Goal: Task Accomplishment & Management: Use online tool/utility

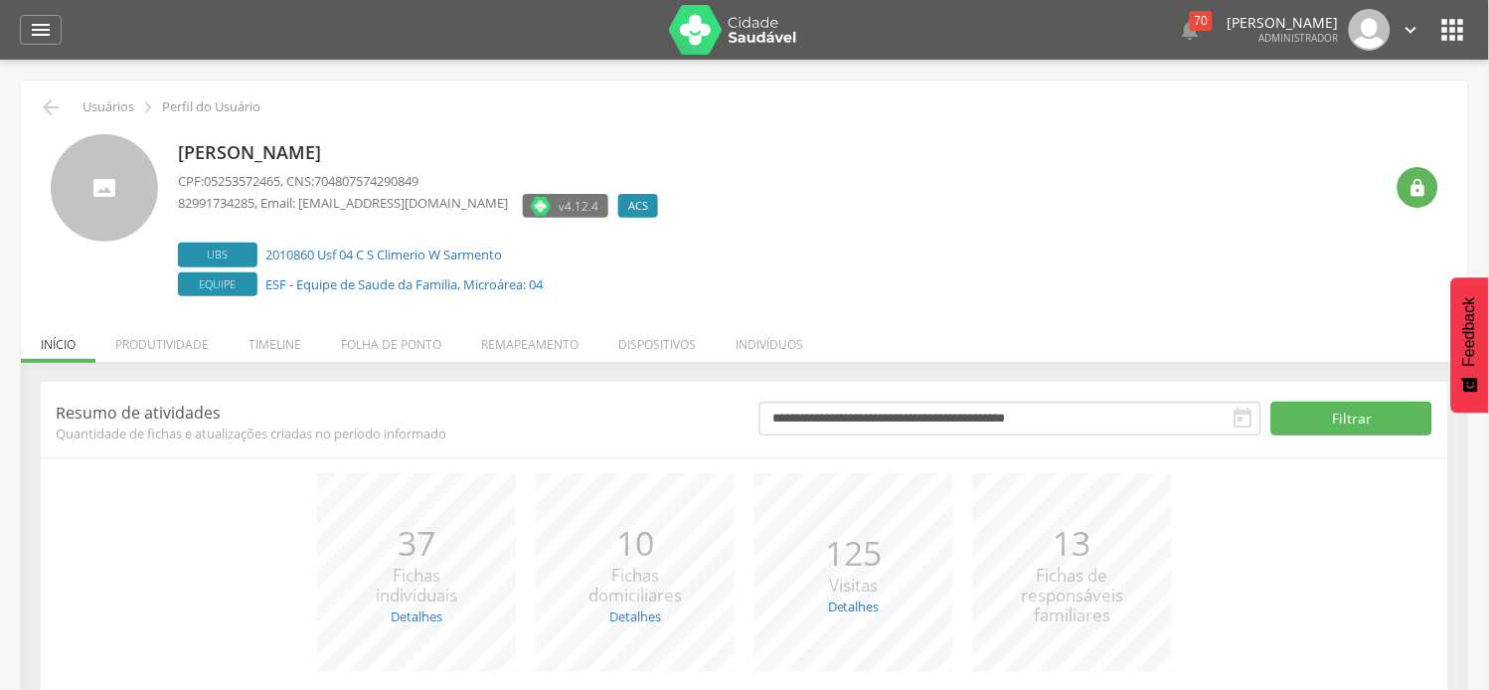
click at [411, 340] on li "Folha de ponto" at bounding box center [391, 339] width 140 height 47
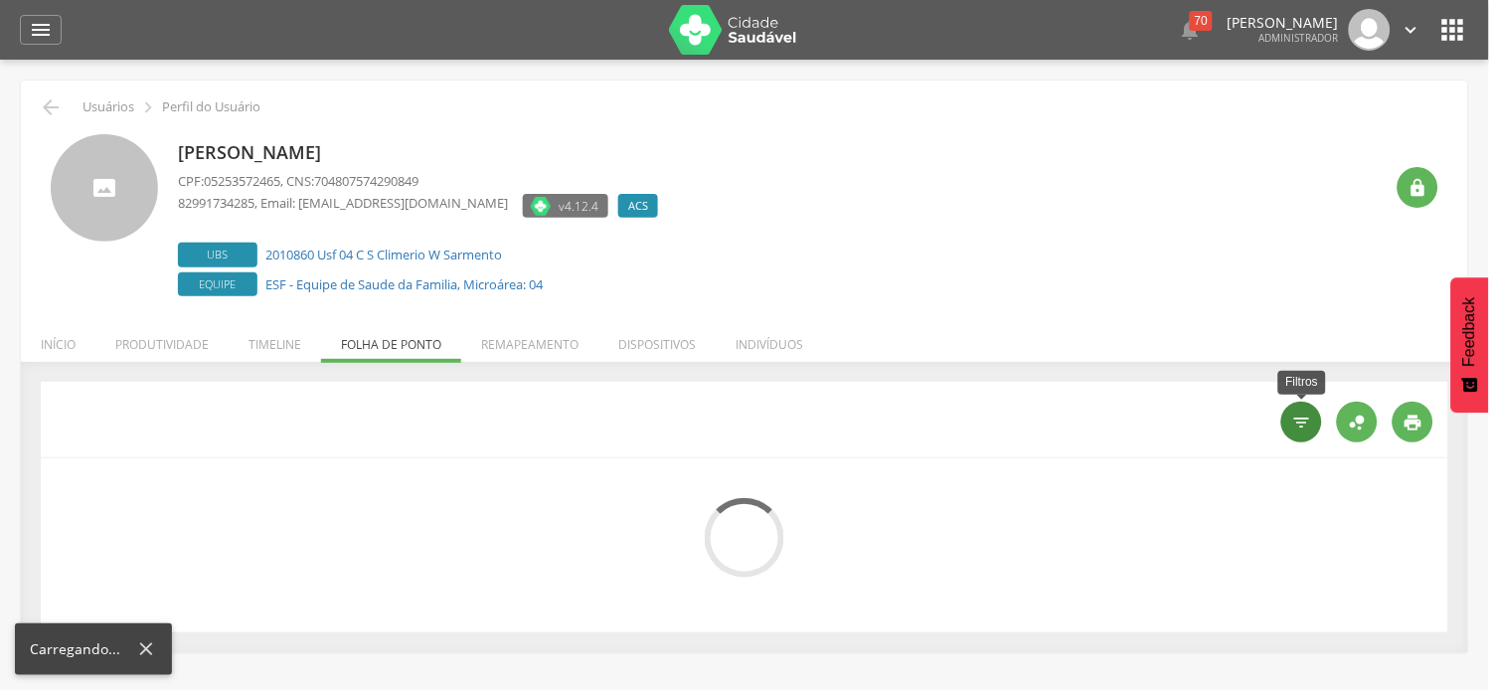
click at [1300, 418] on icon "" at bounding box center [1302, 423] width 20 height 20
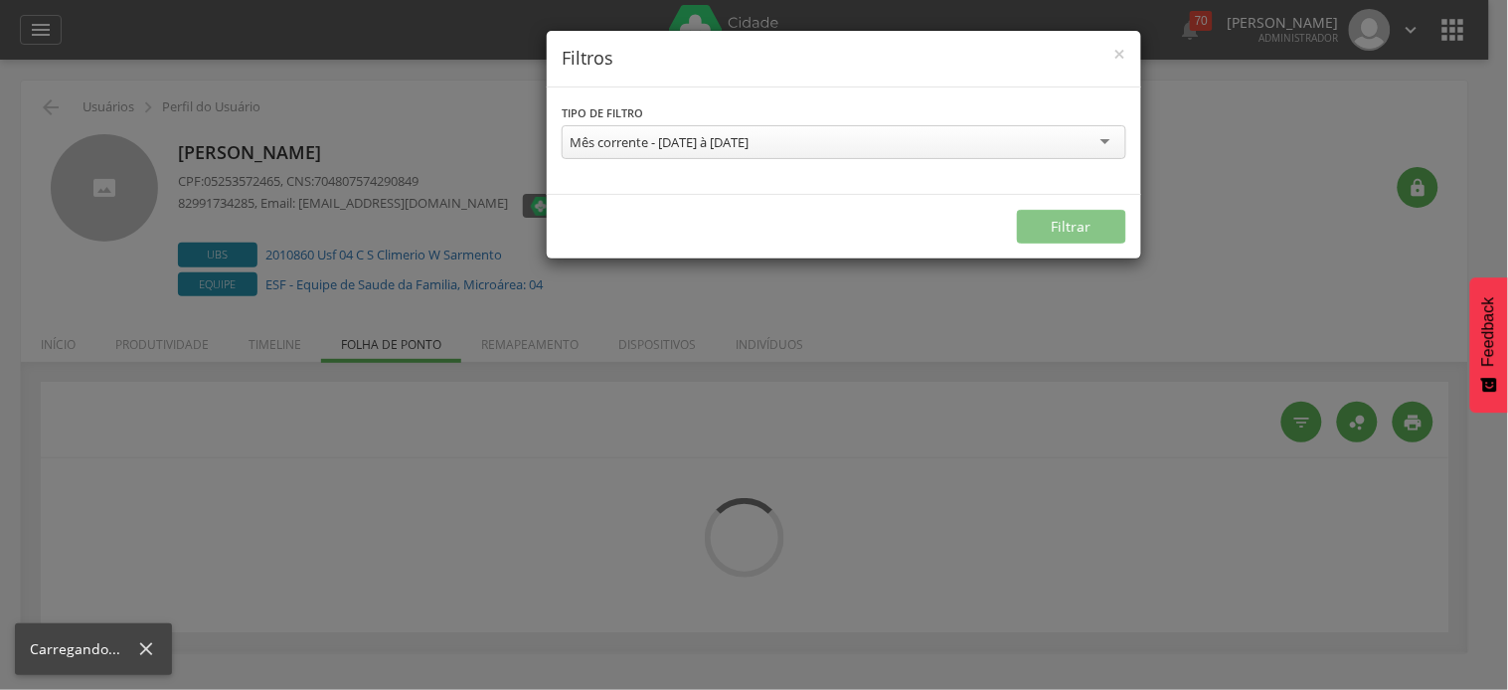
click at [817, 140] on div "Mês corrente - [DATE] à [DATE]" at bounding box center [844, 142] width 565 height 34
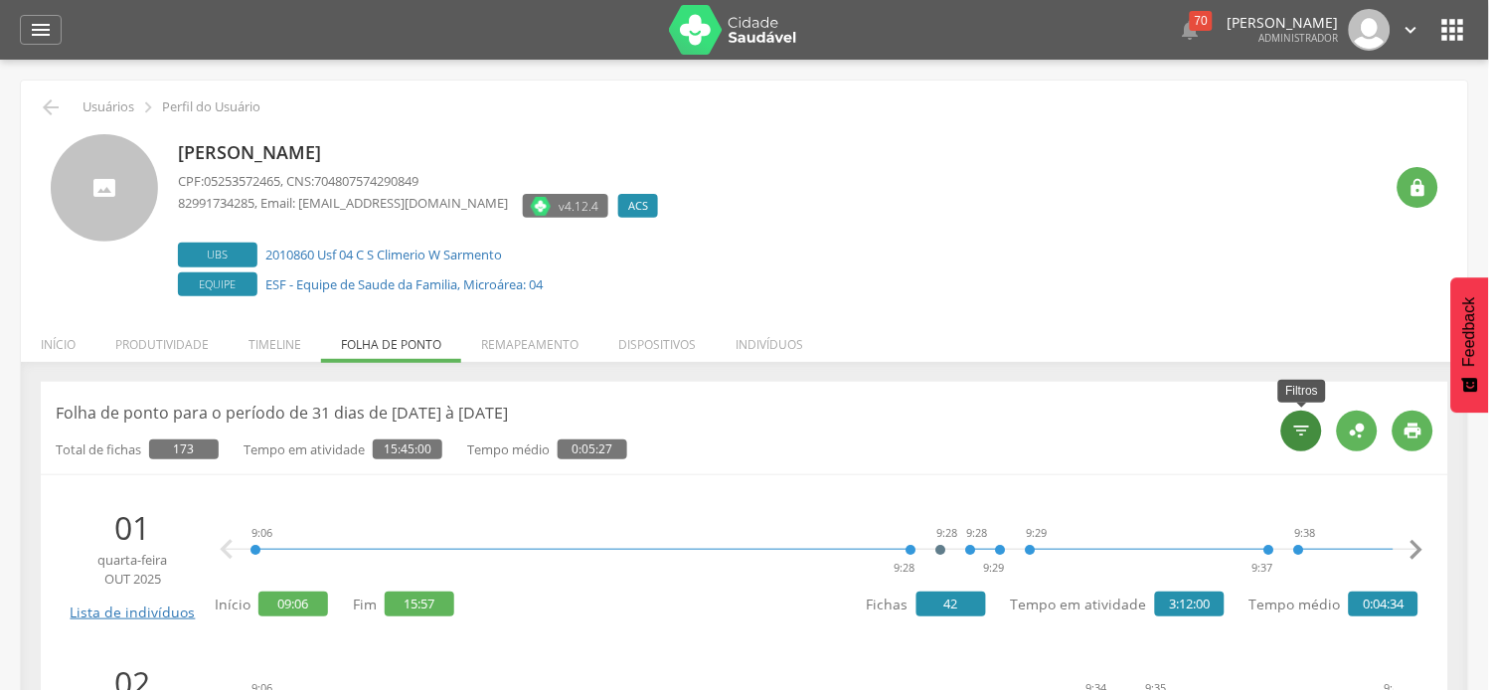
click at [1308, 440] on icon "" at bounding box center [1302, 431] width 20 height 20
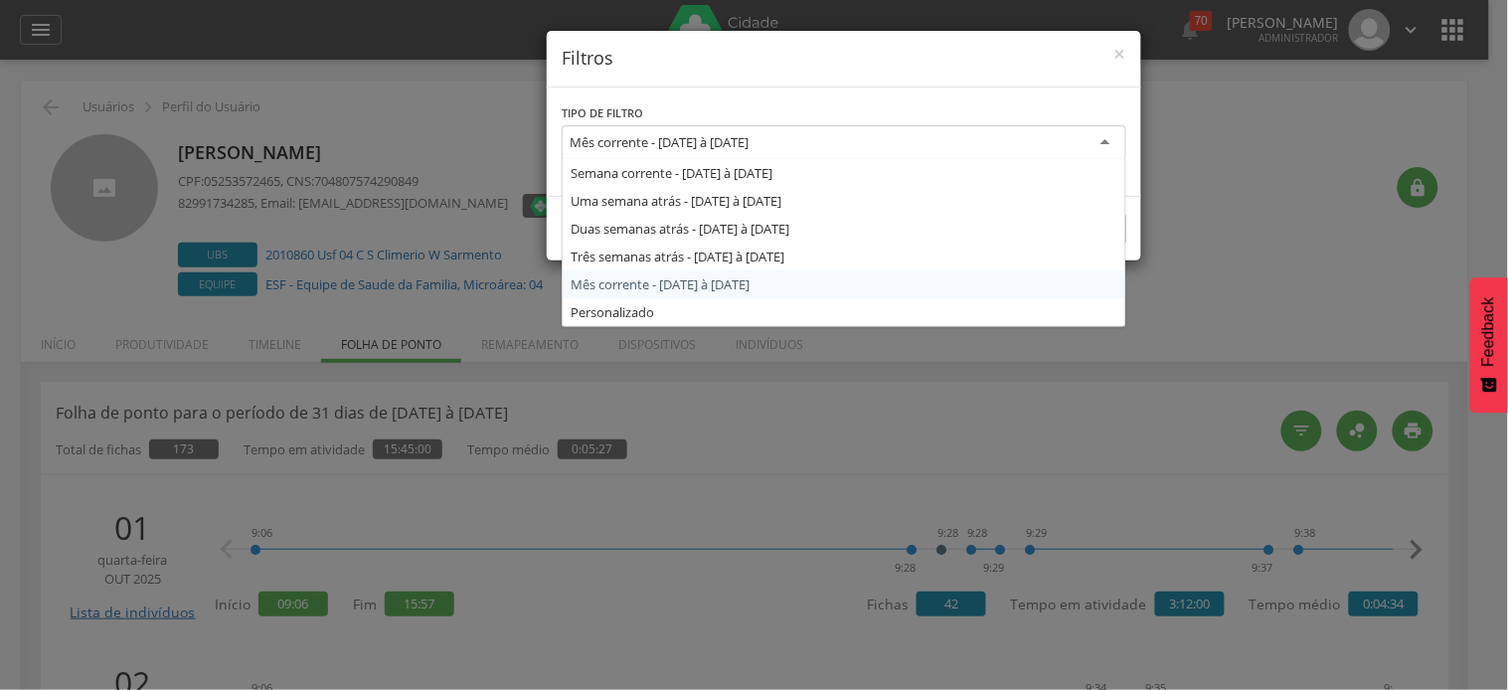
click at [708, 147] on div "Mês corrente - [DATE] à [DATE]" at bounding box center [659, 142] width 179 height 18
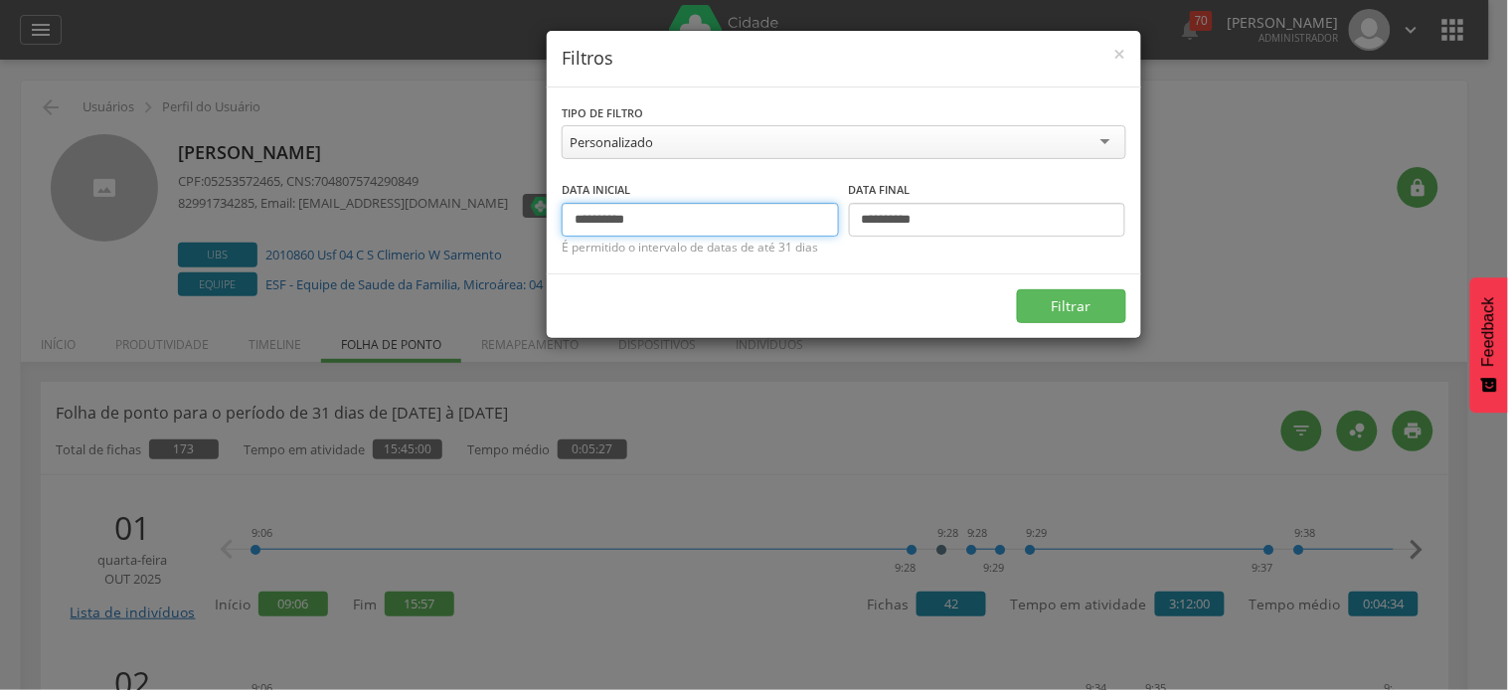
drag, startPoint x: 607, startPoint y: 219, endPoint x: 557, endPoint y: 219, distance: 50.7
click at [557, 219] on div "**********" at bounding box center [844, 180] width 594 height 186
type input "**********"
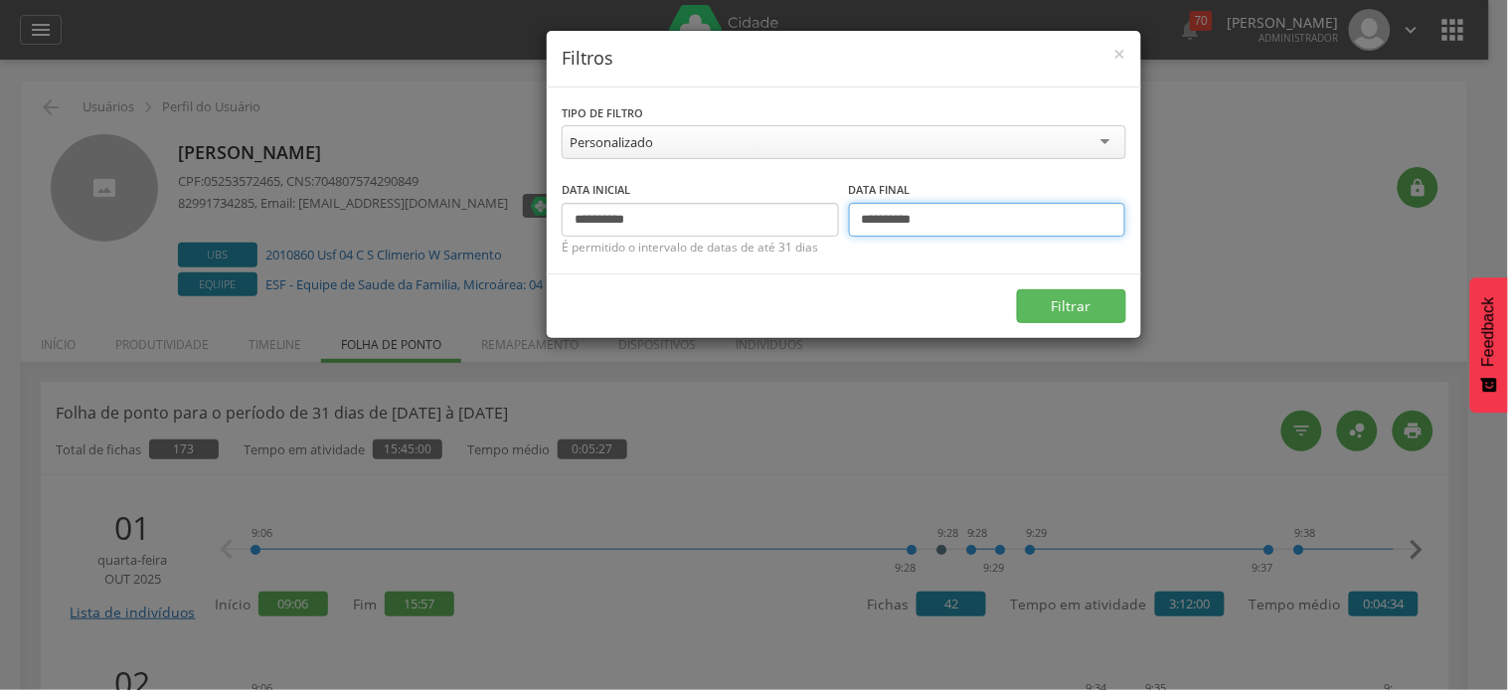
drag, startPoint x: 879, startPoint y: 214, endPoint x: 841, endPoint y: 219, distance: 38.1
click at [841, 219] on div "**********" at bounding box center [844, 208] width 565 height 58
type input "**********"
click at [1017, 289] on button "Filtrar" at bounding box center [1071, 306] width 109 height 34
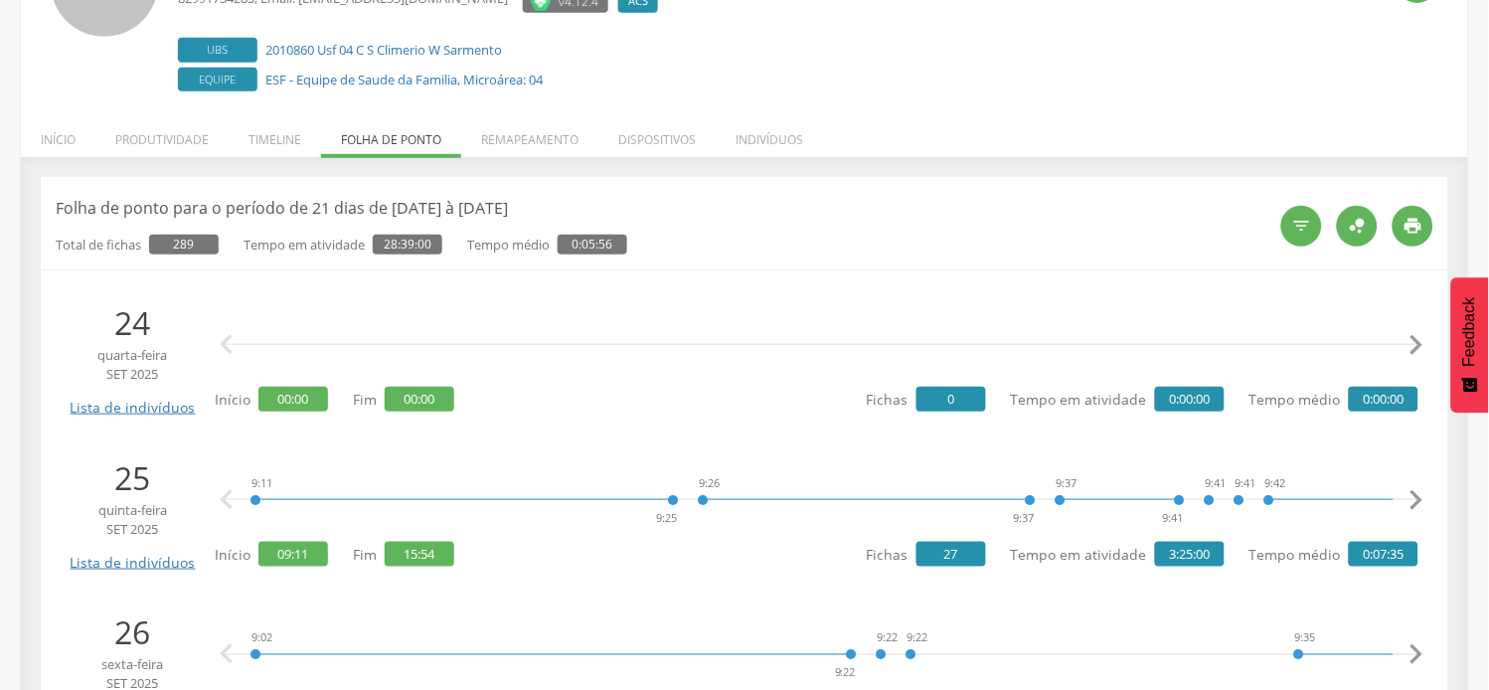
scroll to position [221, 0]
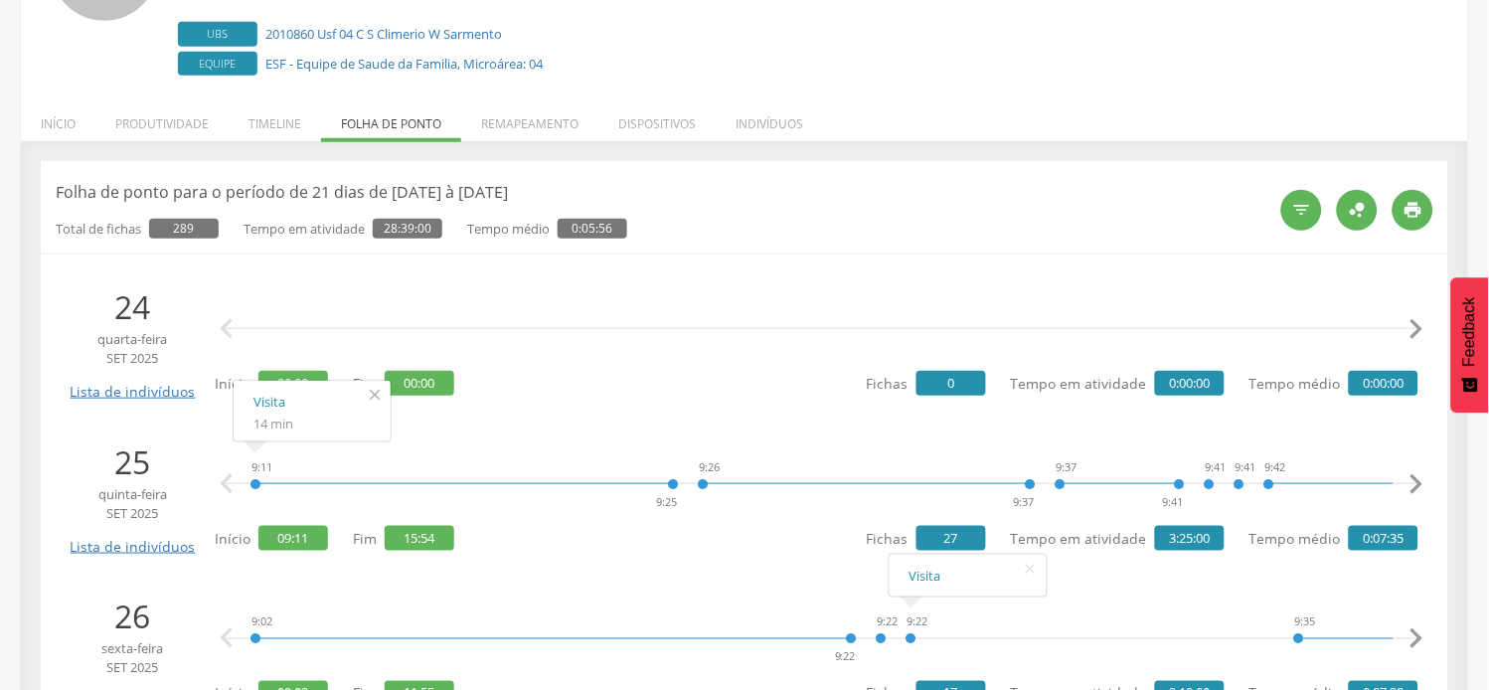
click at [372, 390] on icon "" at bounding box center [375, 395] width 32 height 28
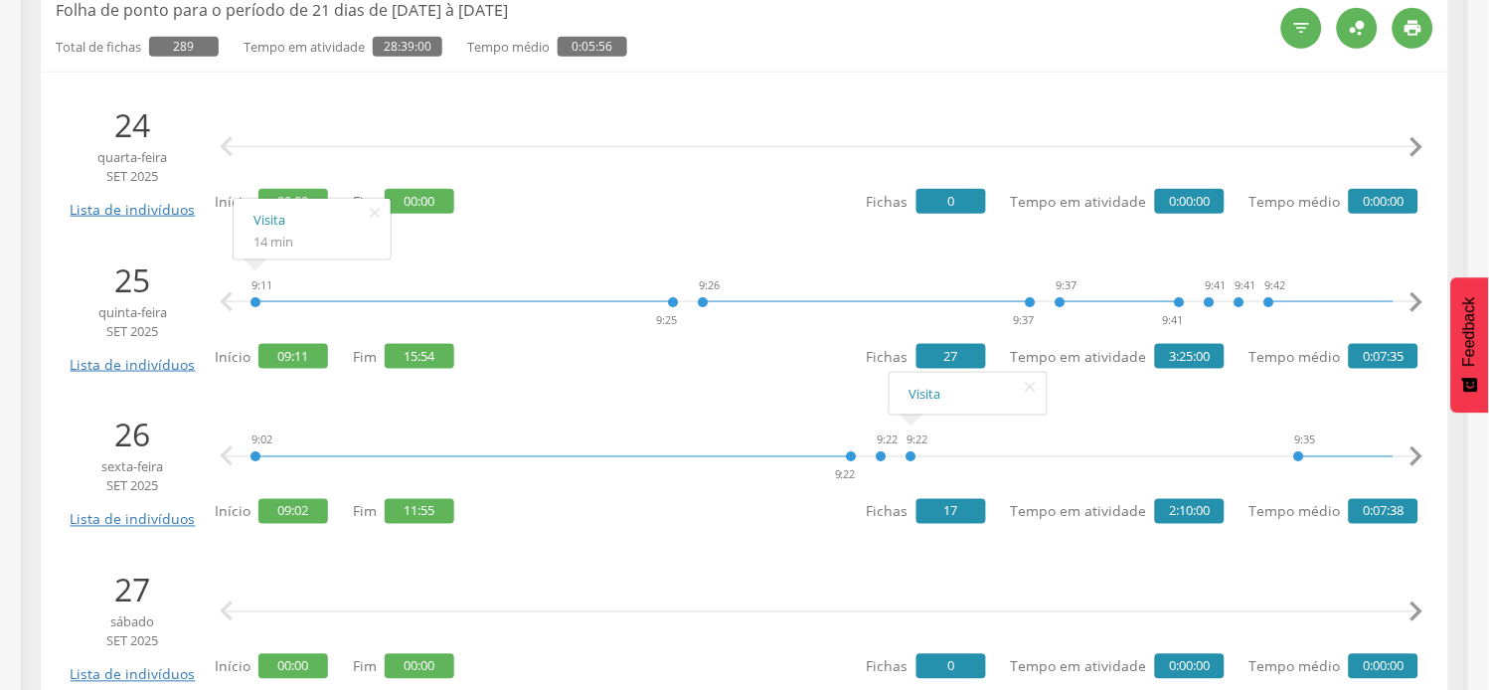
scroll to position [441, 0]
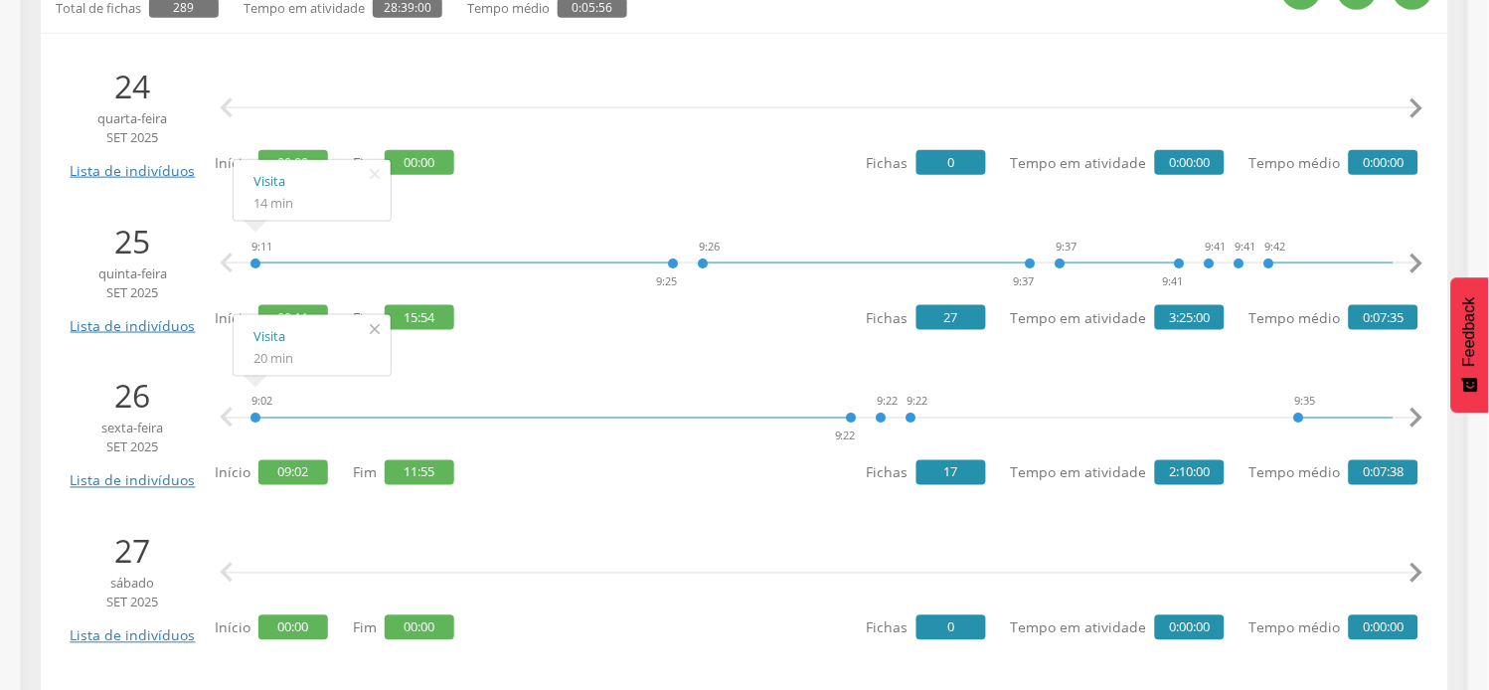
click at [373, 330] on icon "" at bounding box center [375, 329] width 32 height 28
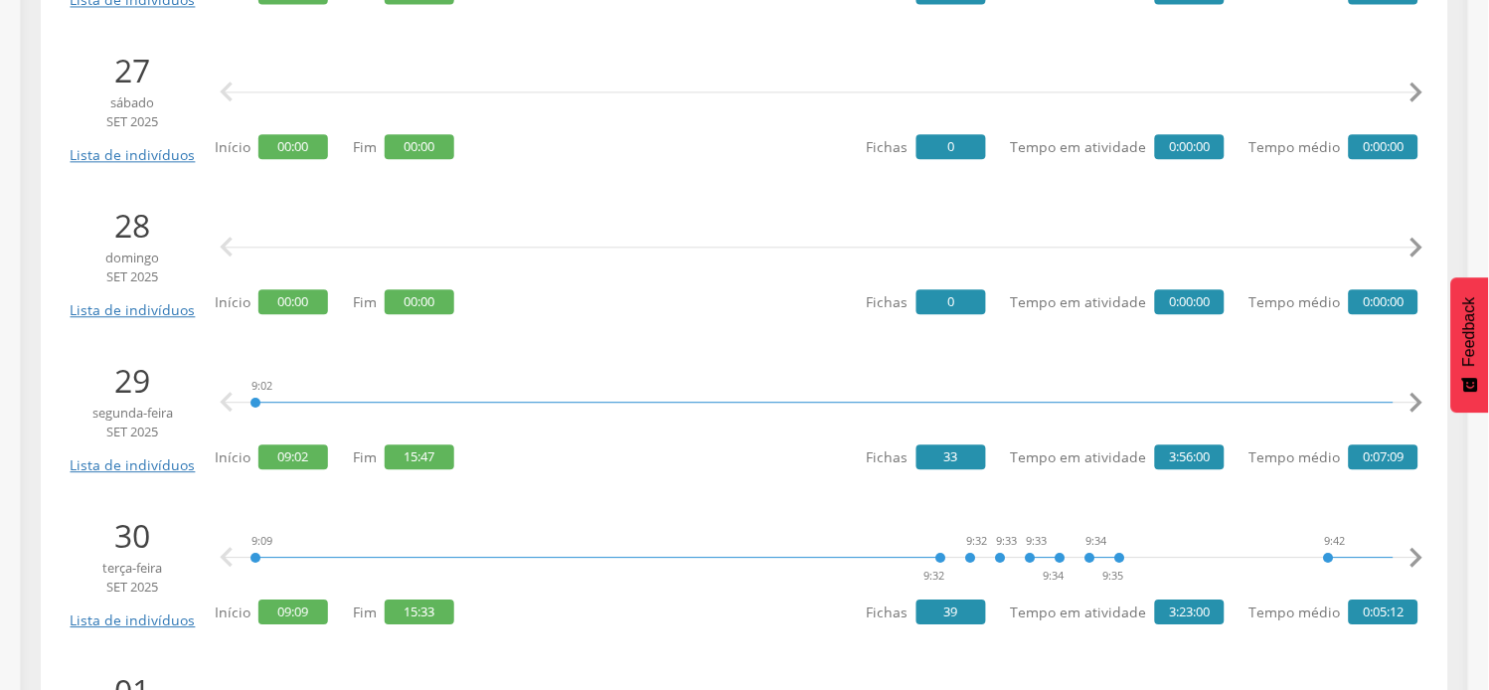
scroll to position [994, 0]
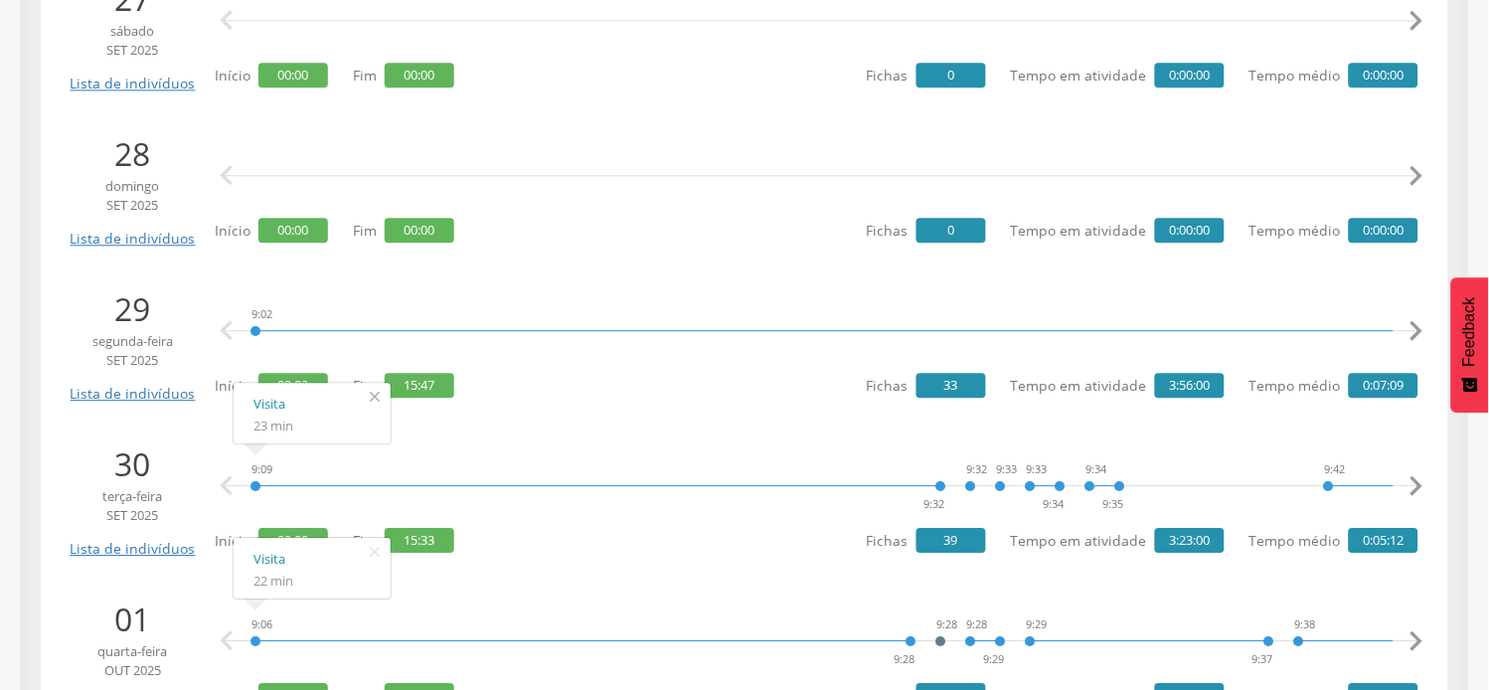
click at [370, 400] on icon "" at bounding box center [375, 397] width 32 height 28
click at [1425, 331] on icon "" at bounding box center [1417, 331] width 40 height 40
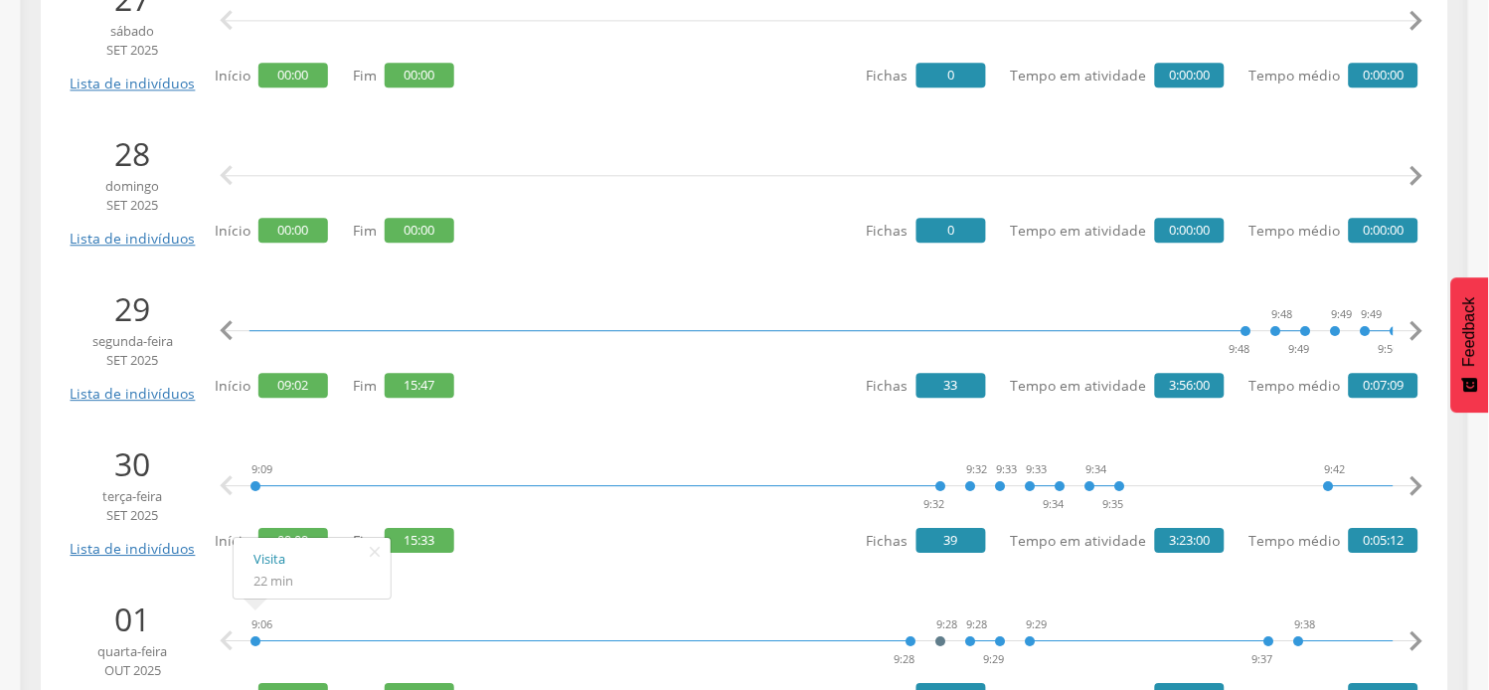
click at [1425, 331] on icon "" at bounding box center [1417, 331] width 40 height 40
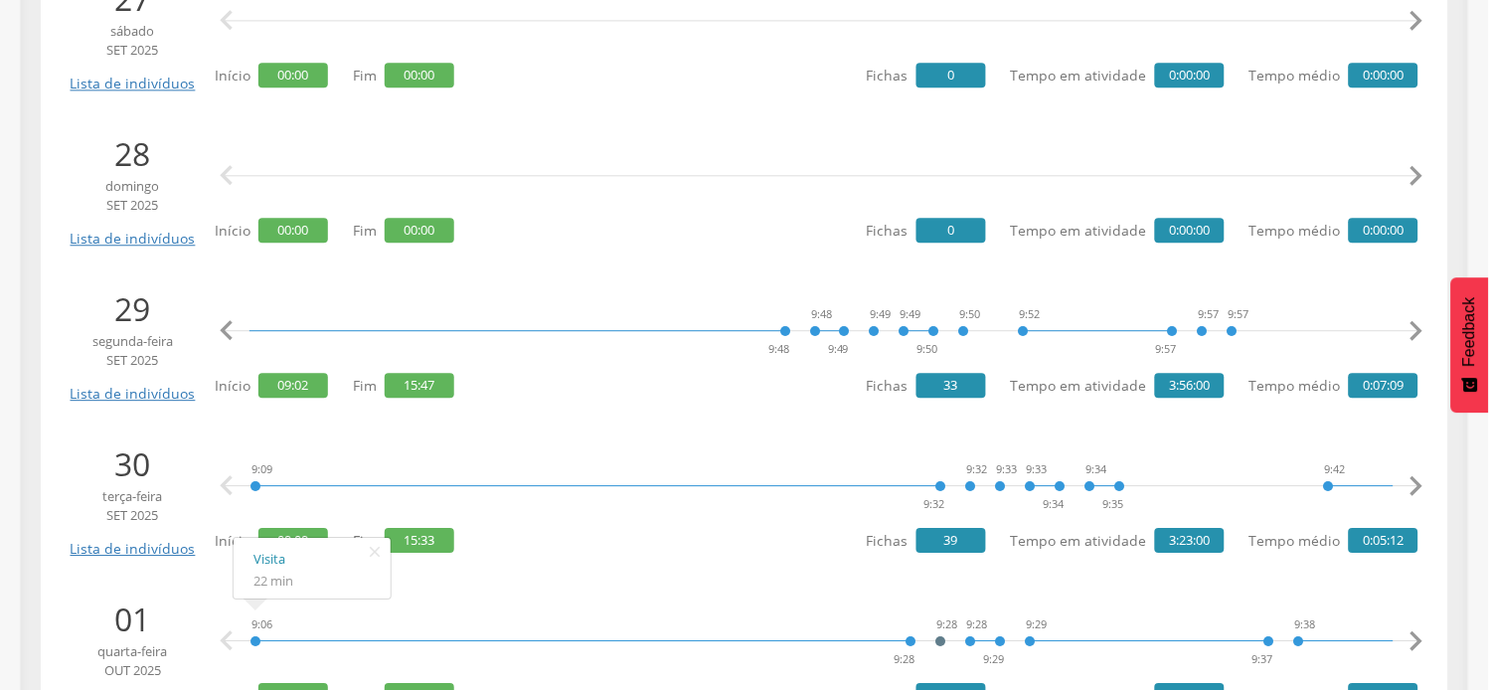
click at [1425, 331] on icon "" at bounding box center [1417, 331] width 40 height 40
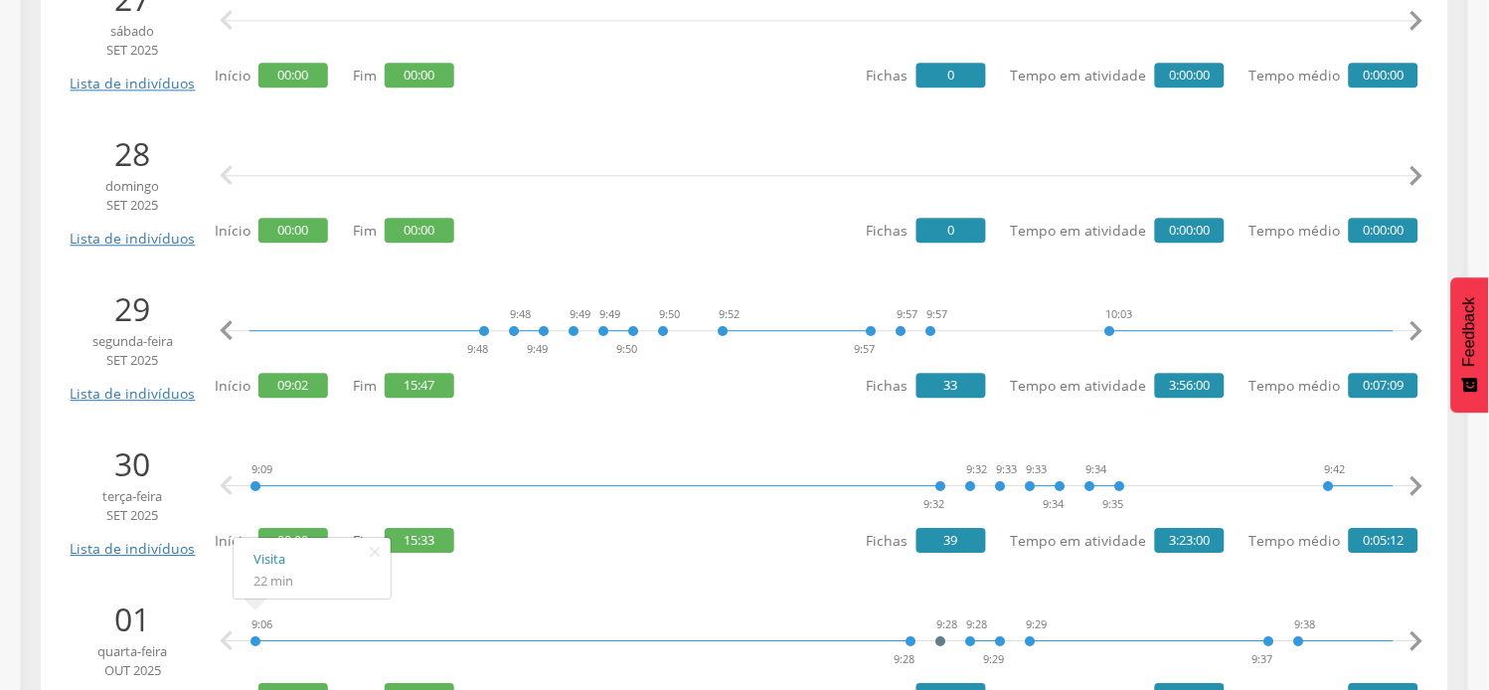
click at [1425, 331] on icon "" at bounding box center [1417, 331] width 40 height 40
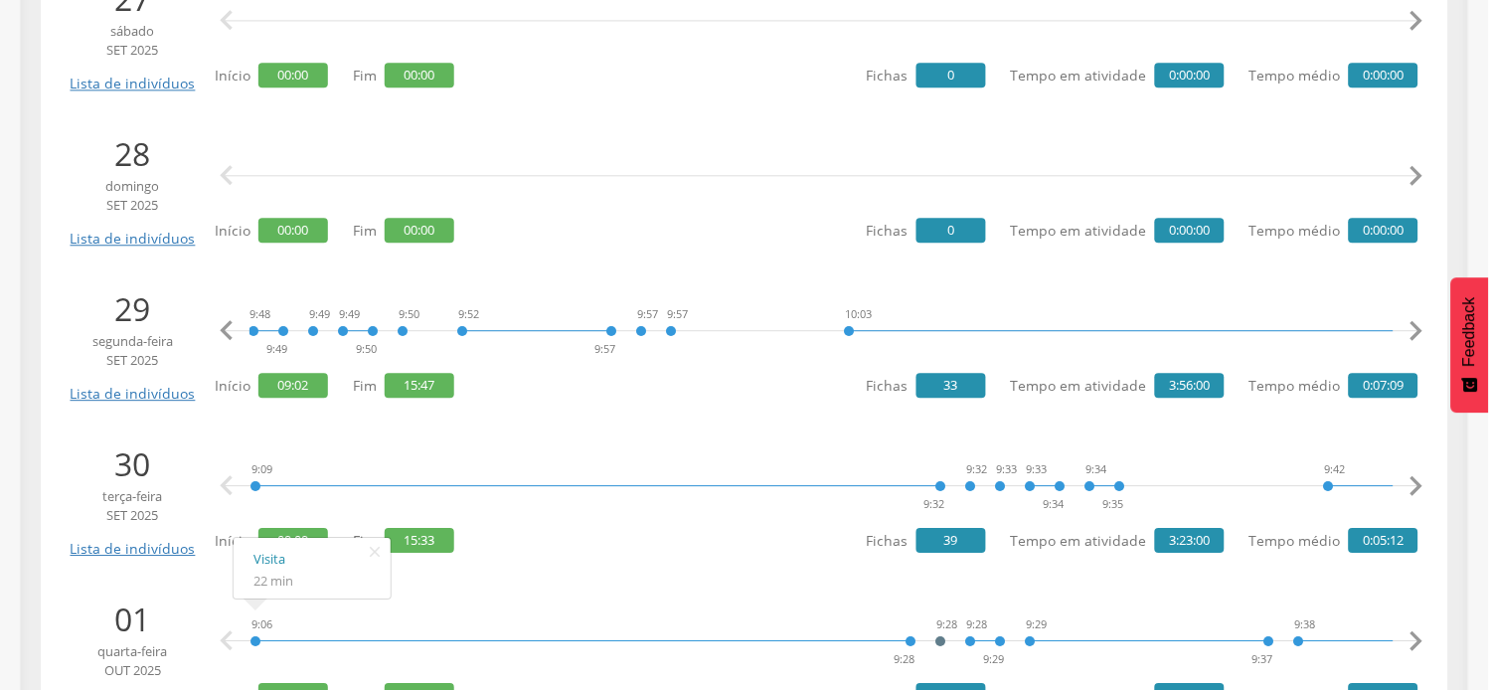
click at [1425, 331] on icon "" at bounding box center [1417, 331] width 40 height 40
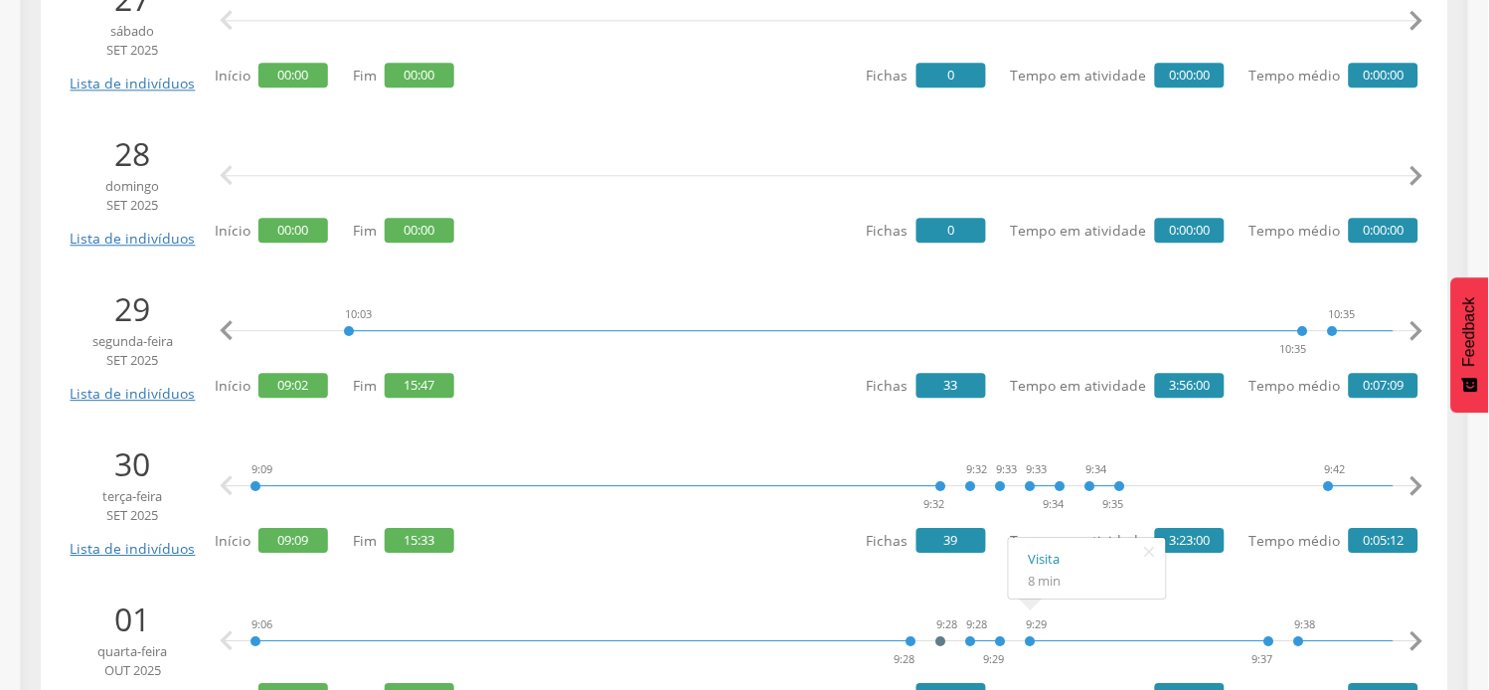
click at [497, 370] on div "9:02 9:48 9:48 9:49 9:49 9:49 9:50 9:50 9:52 9:57 9:57 9:57 10:03 10:35 10:35 1…" at bounding box center [817, 343] width 1204 height 115
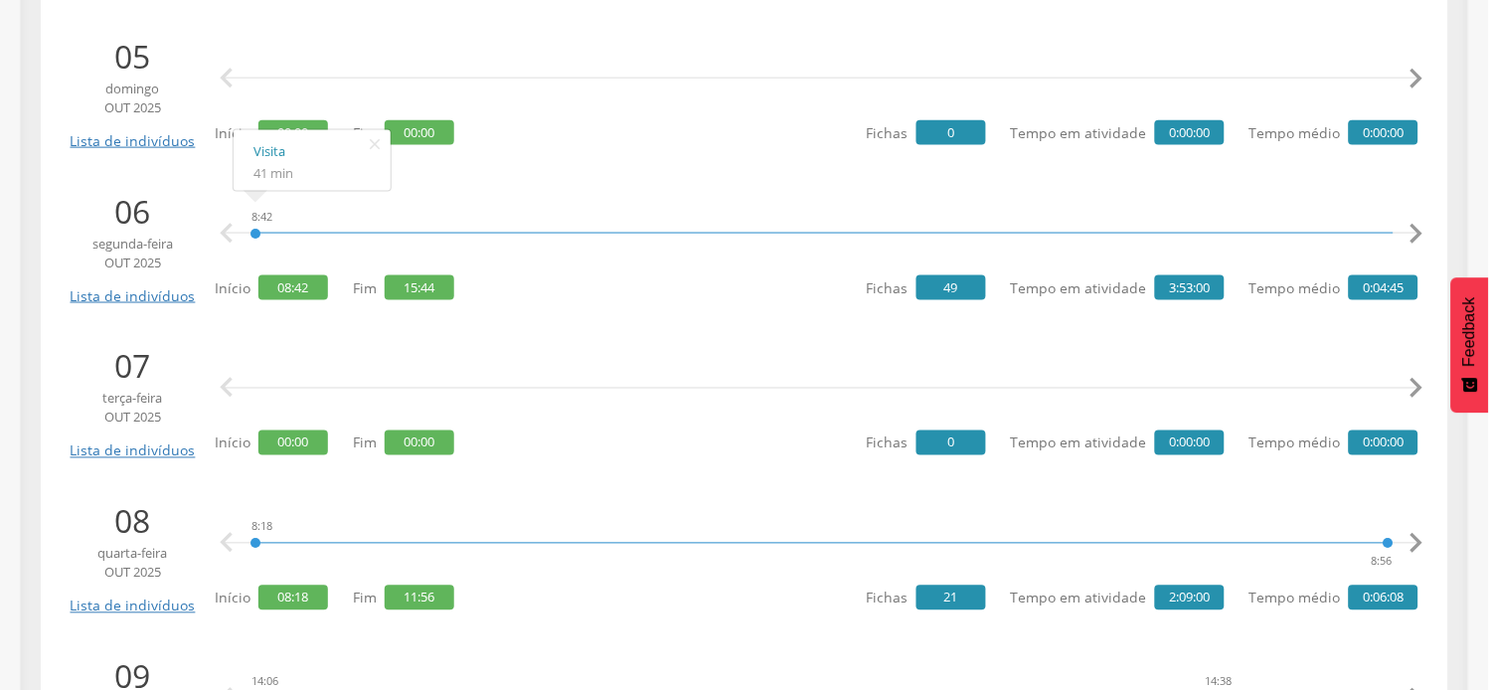
scroll to position [2319, 0]
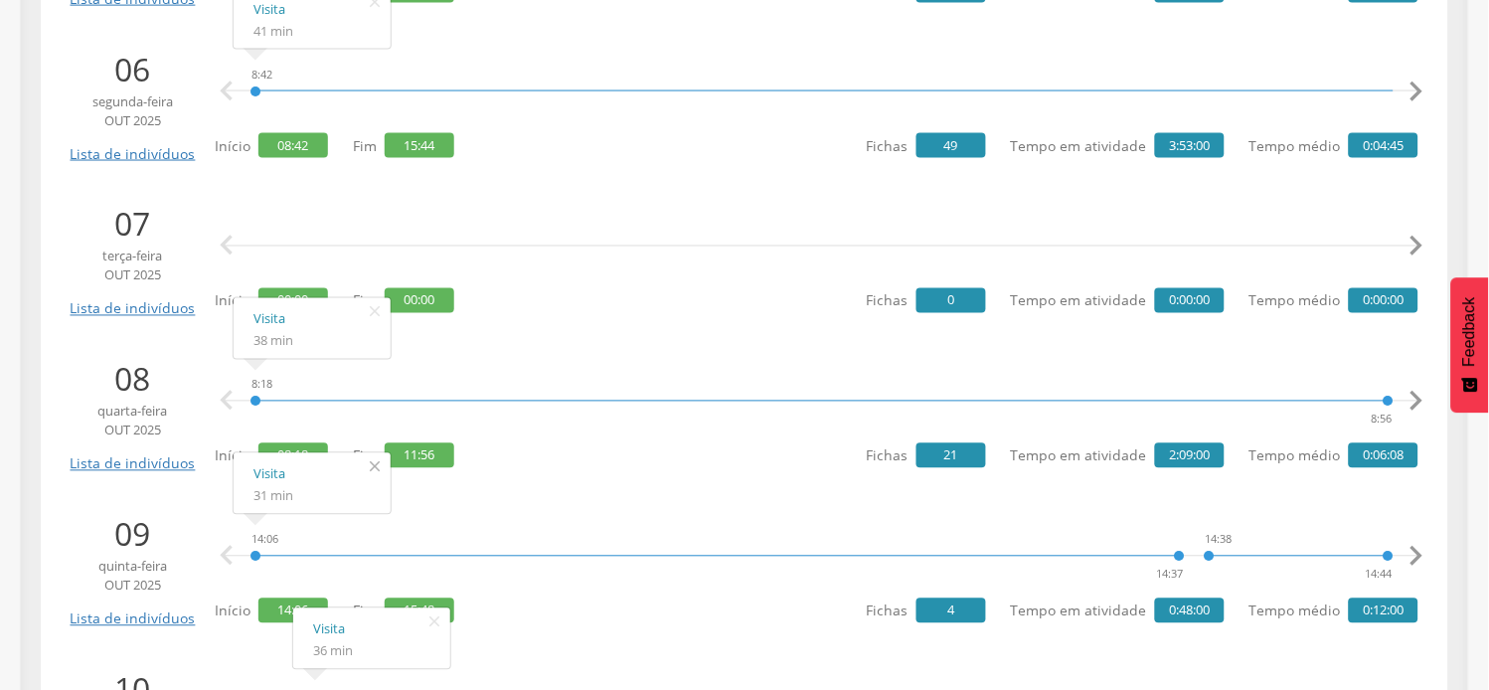
click at [376, 467] on icon "" at bounding box center [375, 467] width 32 height 28
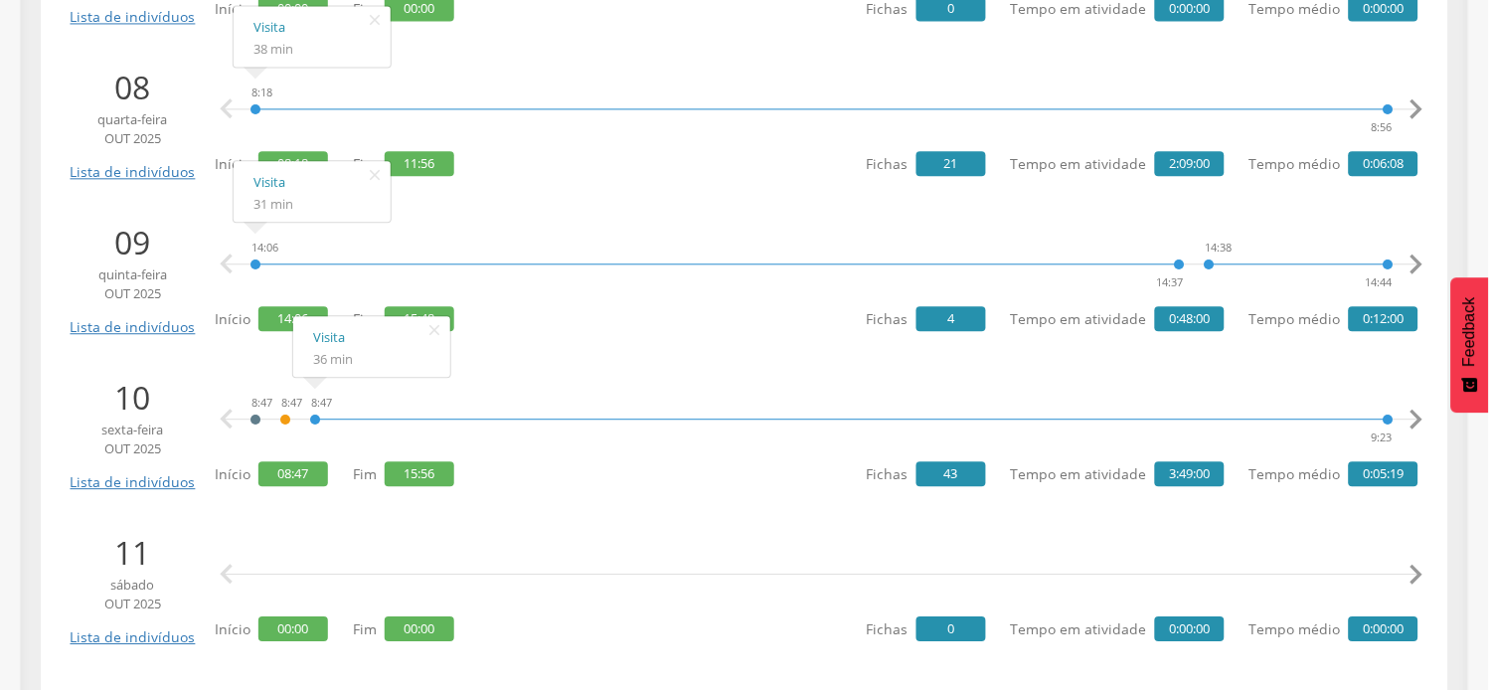
scroll to position [2650, 0]
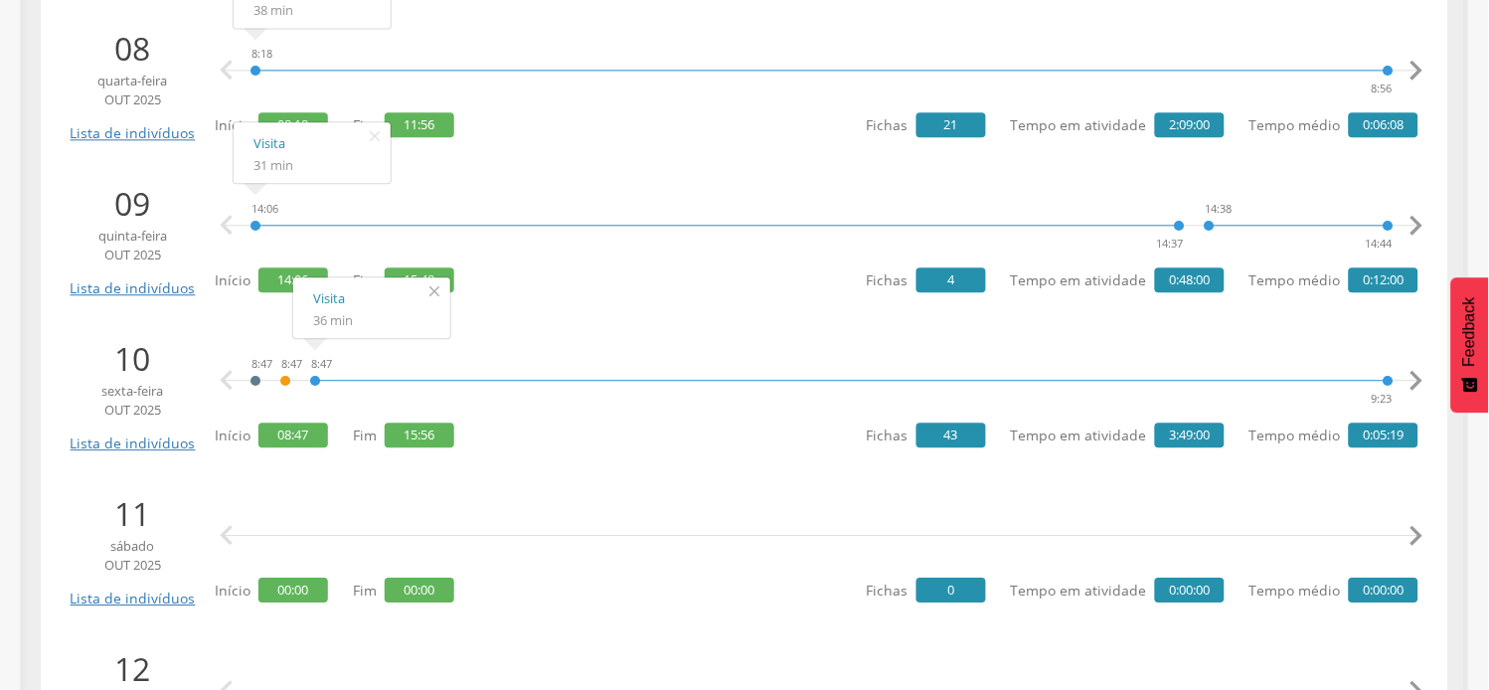
click at [434, 280] on icon "" at bounding box center [435, 291] width 32 height 28
click at [432, 289] on icon "" at bounding box center [435, 291] width 32 height 28
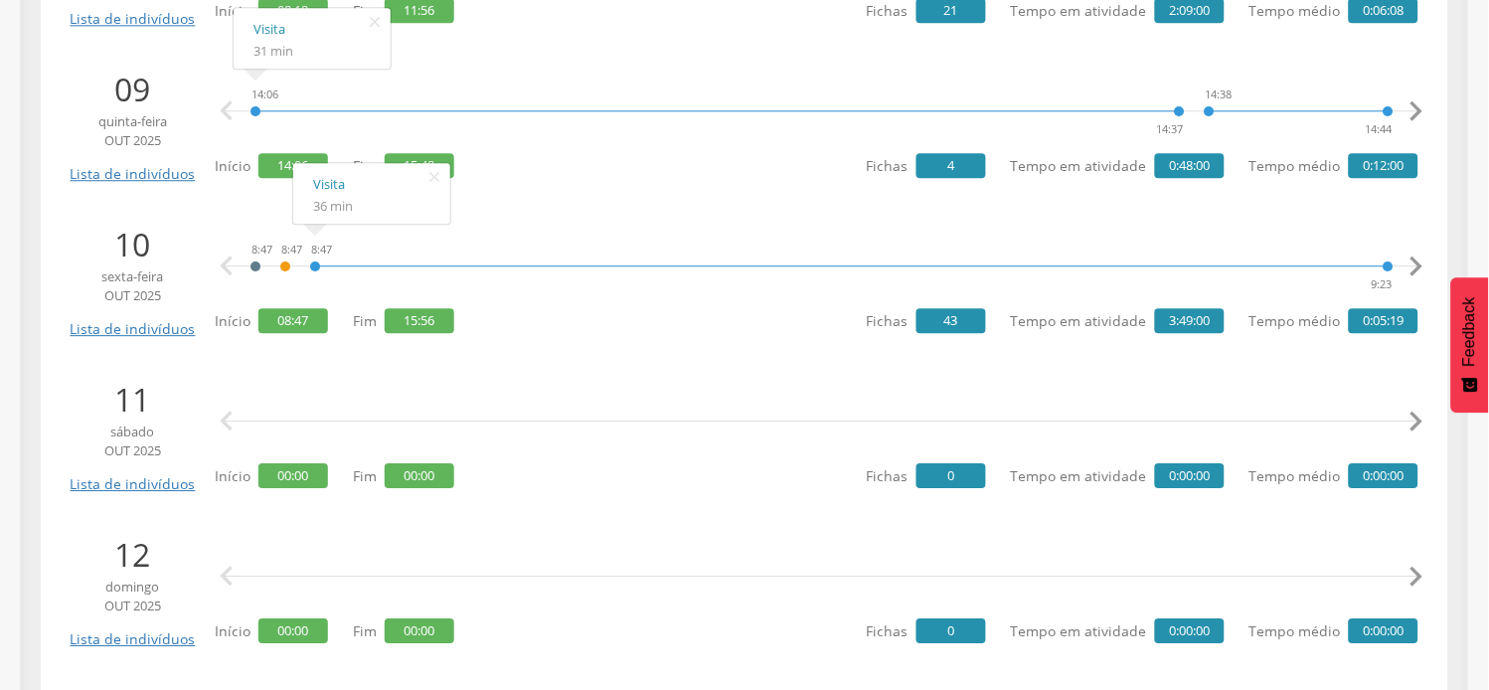
scroll to position [2655, 0]
